Goal: Find specific page/section

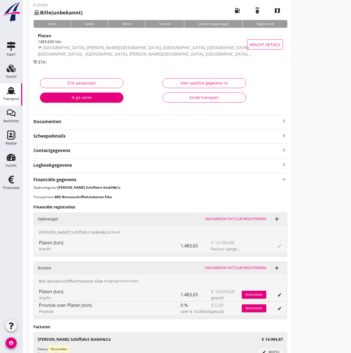
scroll to position [28, 0]
click at [11, 93] on use at bounding box center [11, 90] width 9 height 7
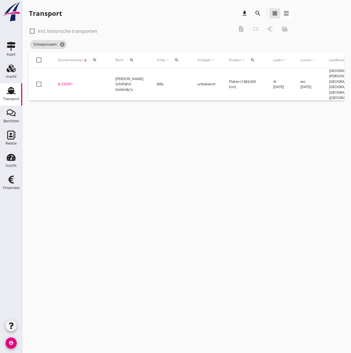
click at [174, 59] on icon "search" at bounding box center [176, 60] width 4 height 4
click at [171, 77] on input "Zoek op (scheeps)naam" at bounding box center [197, 76] width 58 height 9
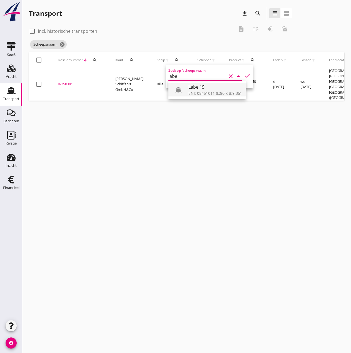
click at [190, 90] on div "ENI: 08451011 (L:80 x B:9.35)" at bounding box center [214, 93] width 53 height 6
click at [244, 75] on icon "check" at bounding box center [247, 75] width 7 height 7
type input "Labe 15"
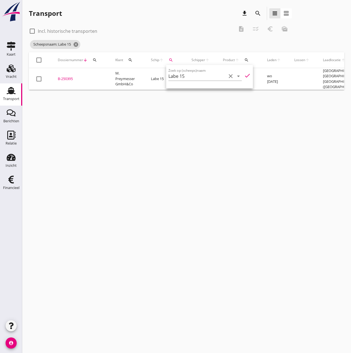
click at [68, 78] on div "B-250395" at bounding box center [80, 79] width 44 height 6
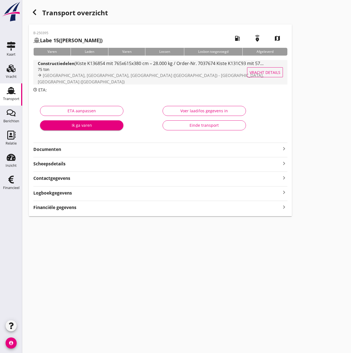
click at [263, 70] on span "Vracht details" at bounding box center [264, 72] width 31 height 6
